Goal: Task Accomplishment & Management: Manage account settings

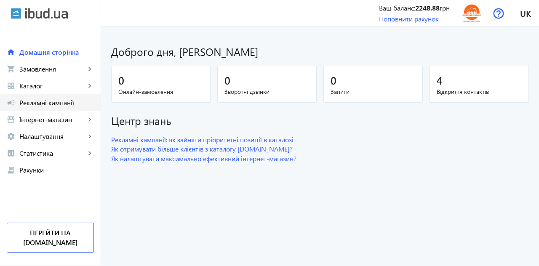
click at [56, 110] on link "campaign Рекламні кампанії" at bounding box center [50, 102] width 101 height 17
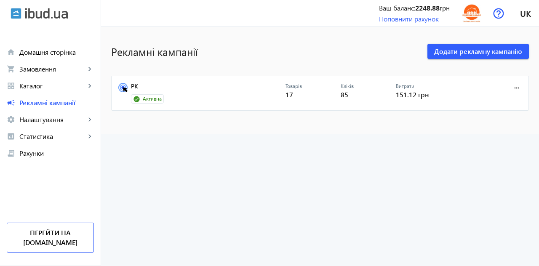
click at [125, 88] on icon at bounding box center [125, 89] width 5 height 5
click at [123, 86] on icon at bounding box center [122, 87] width 9 height 9
click at [131, 91] on link "РК" at bounding box center [208, 89] width 155 height 12
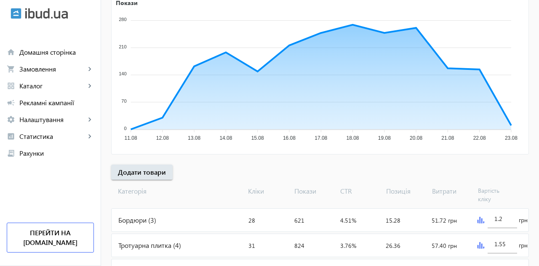
scroll to position [156, 0]
